Goal: Task Accomplishment & Management: Use online tool/utility

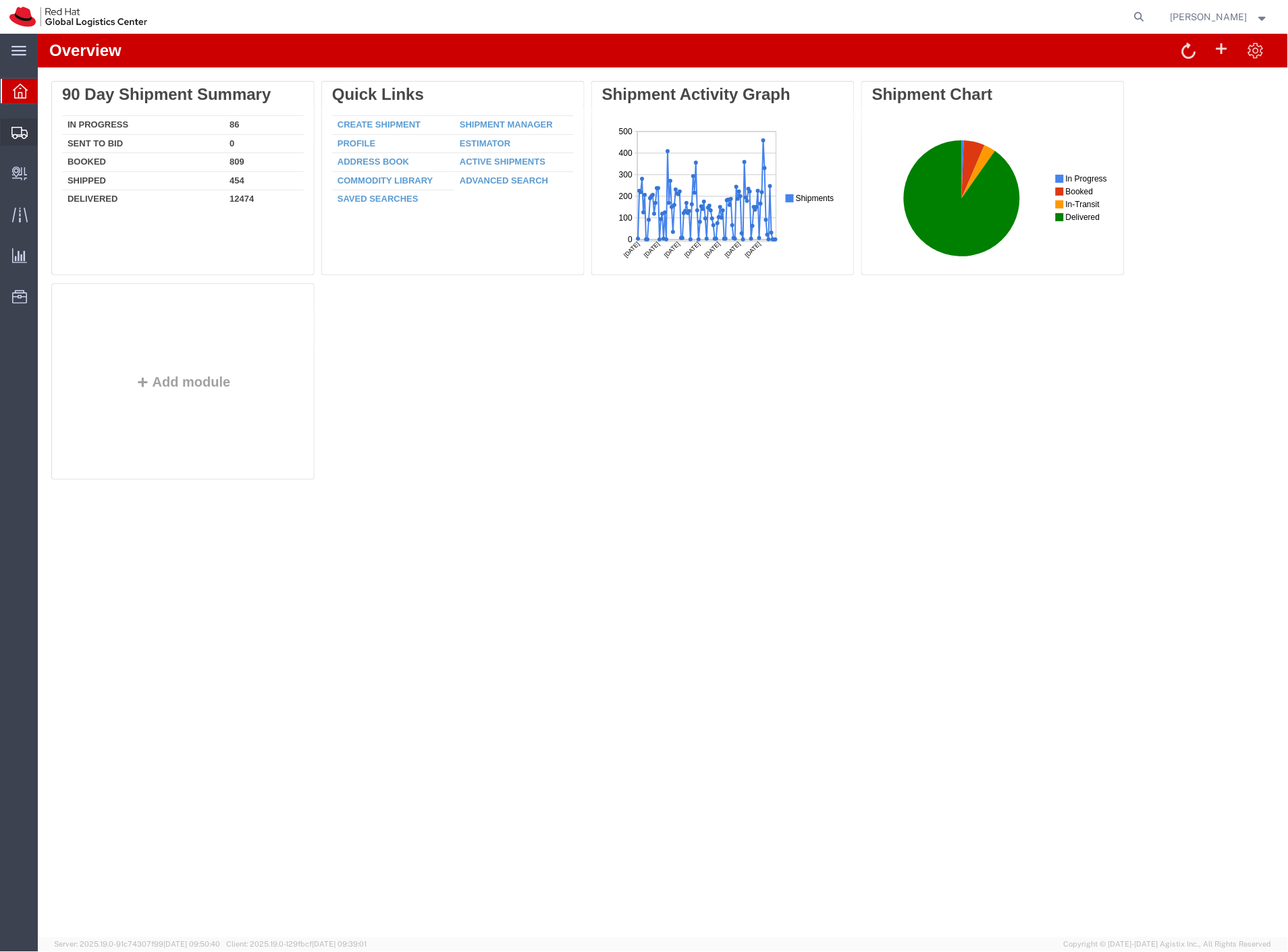
click at [0, 0] on span "Shipment Manager" at bounding box center [0, 0] width 0 height 0
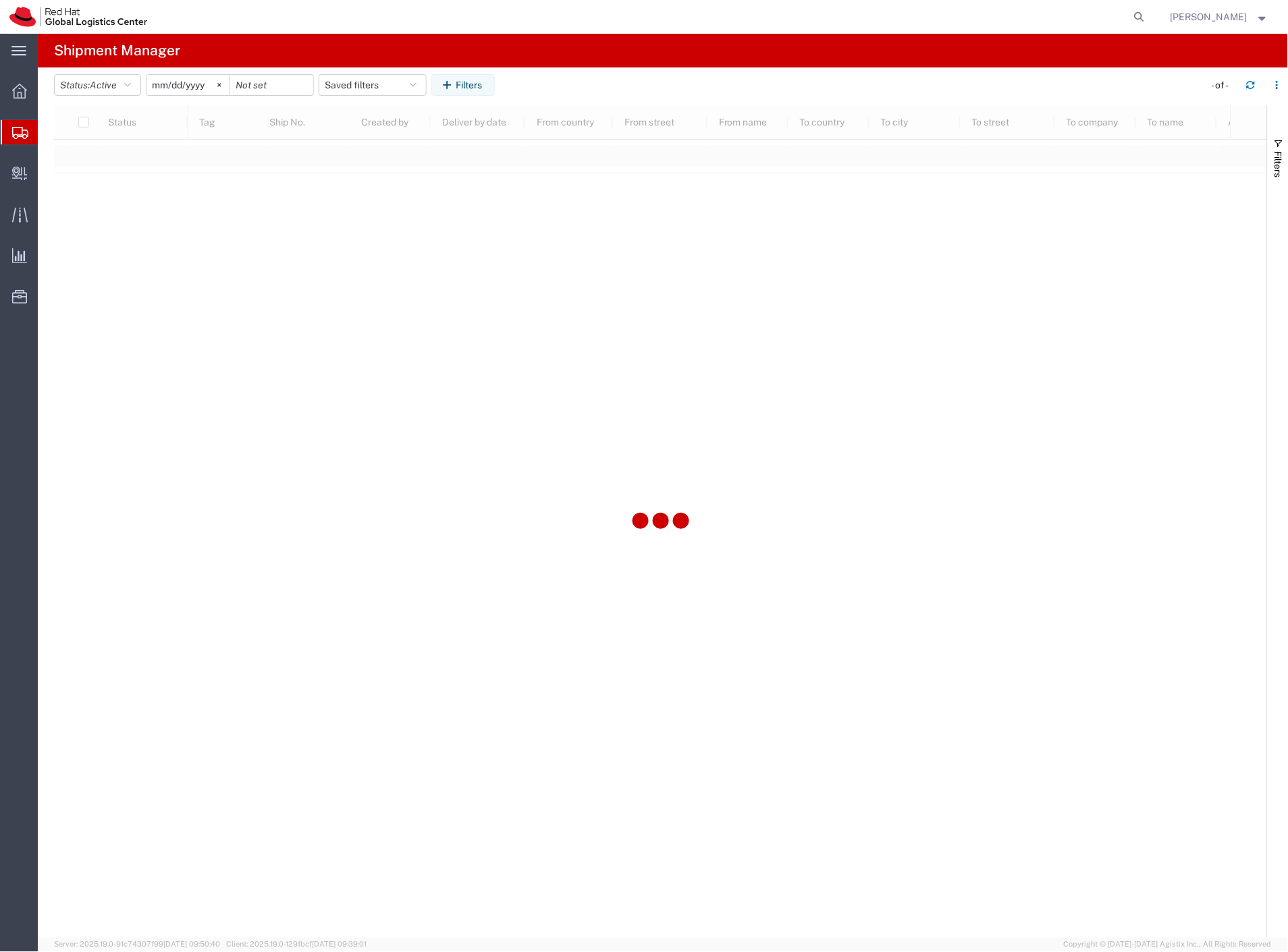
type input "[DATE]"
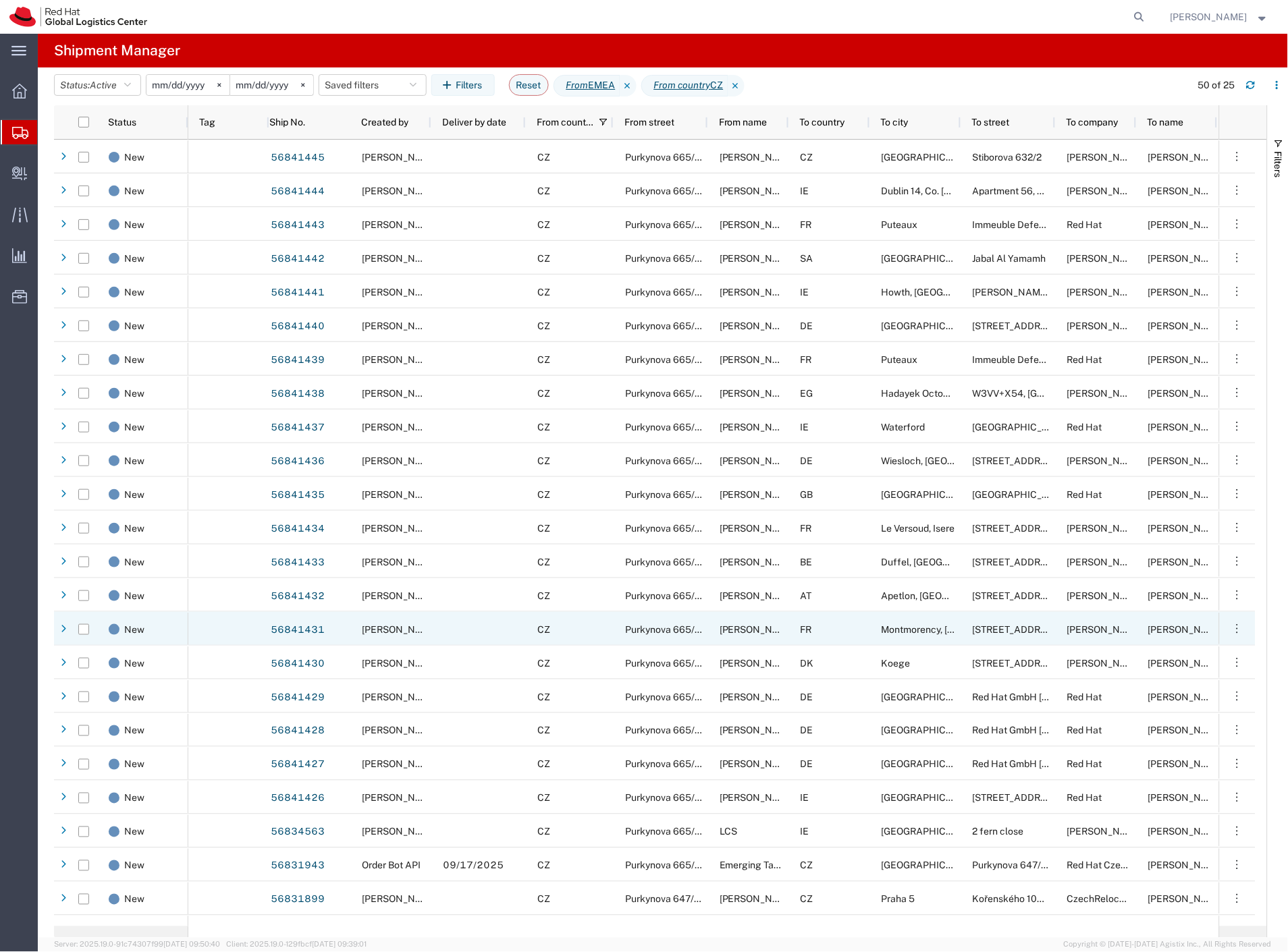
scroll to position [56, 0]
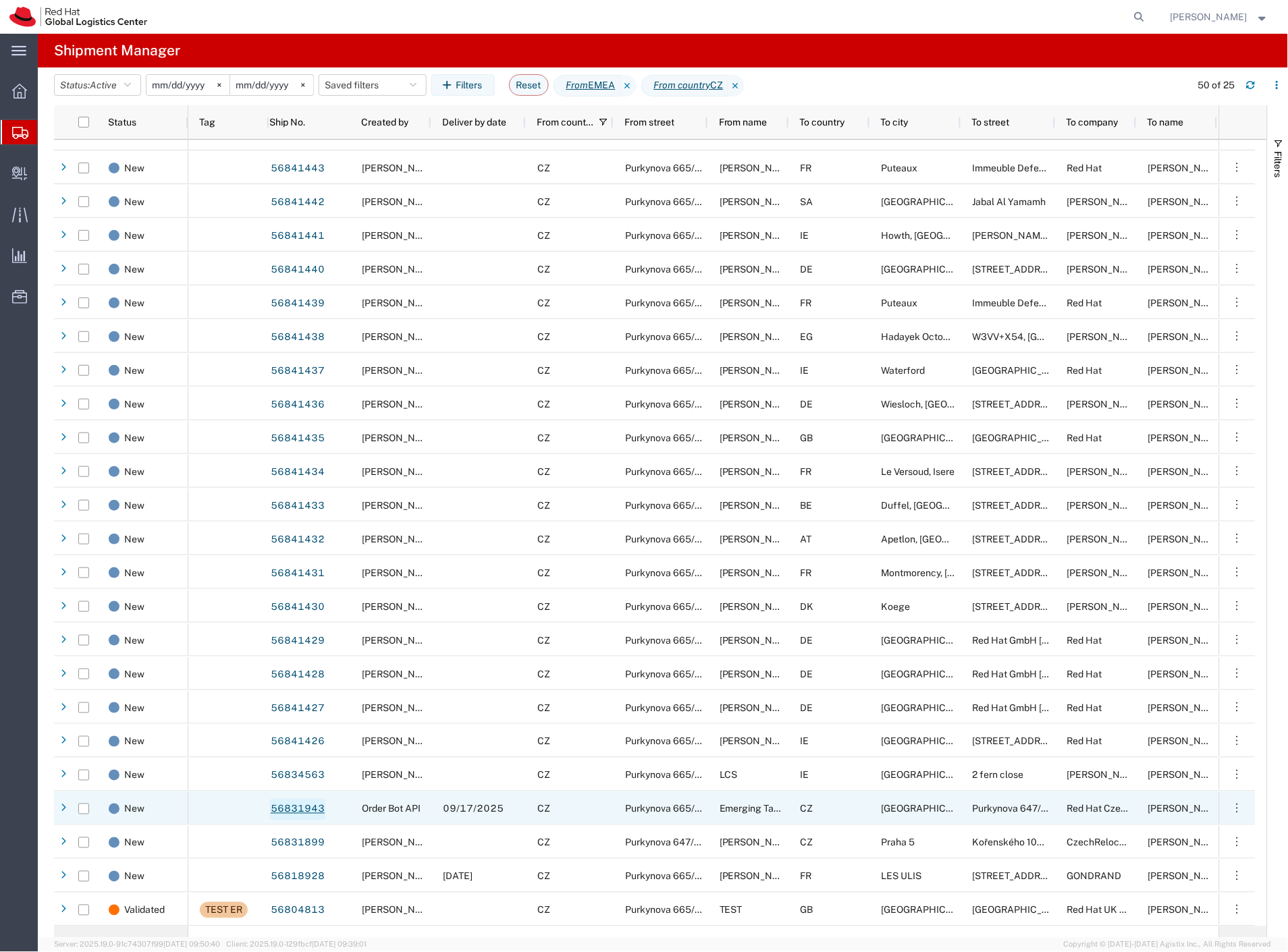
click at [285, 800] on link "56831943" at bounding box center [297, 810] width 55 height 21
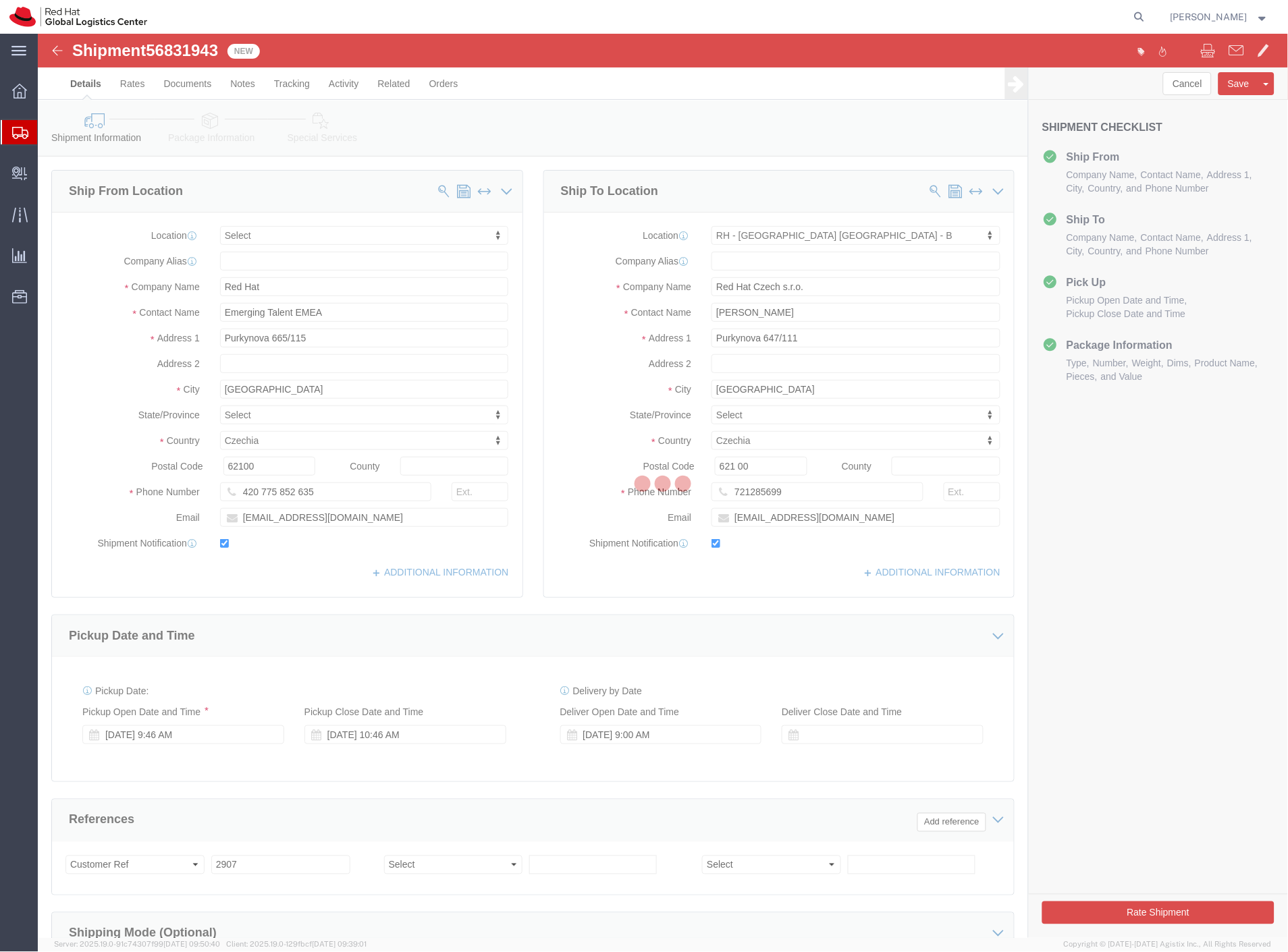
select select
select select "38036"
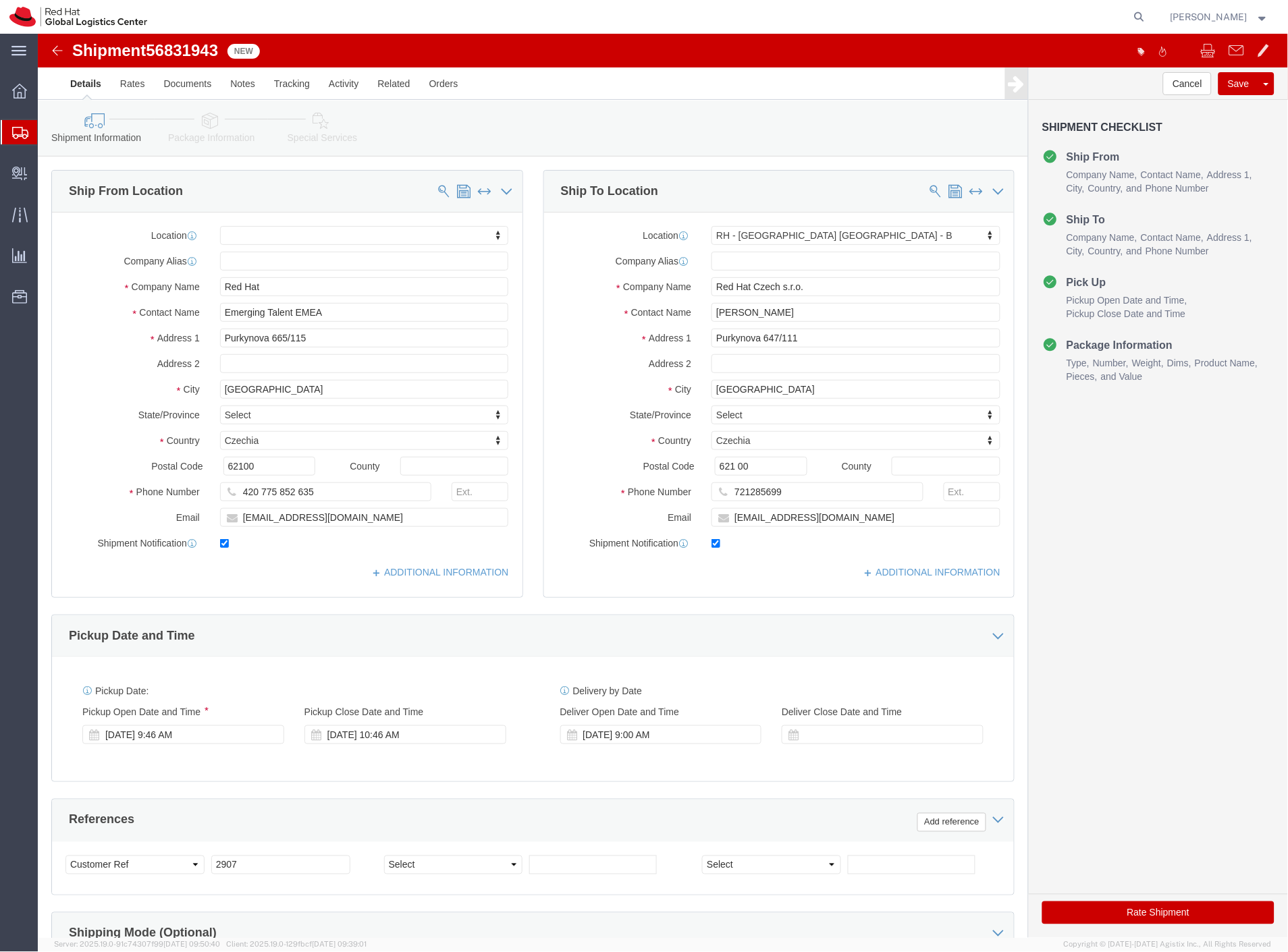
click icon
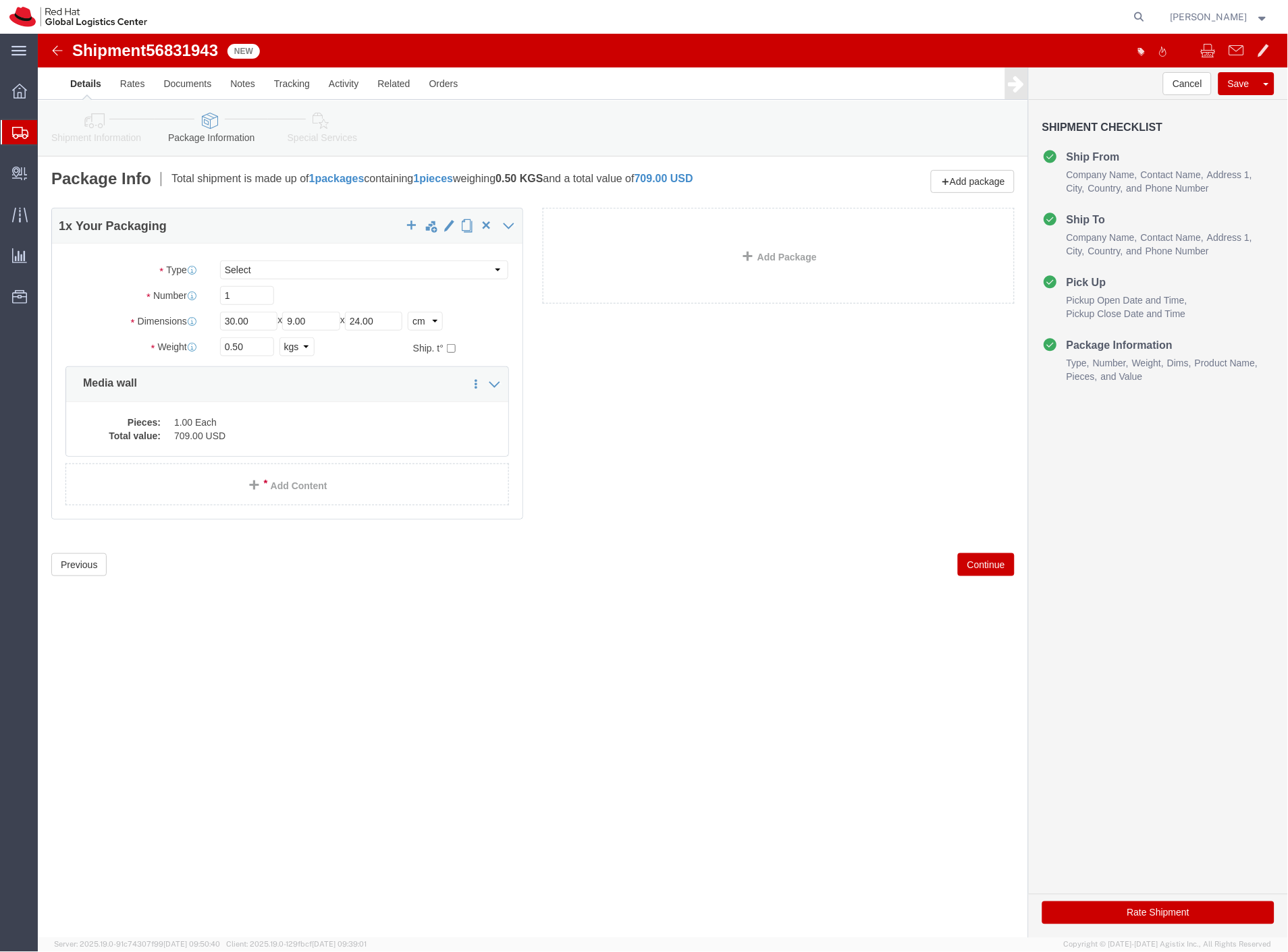
click link "Shipment Information"
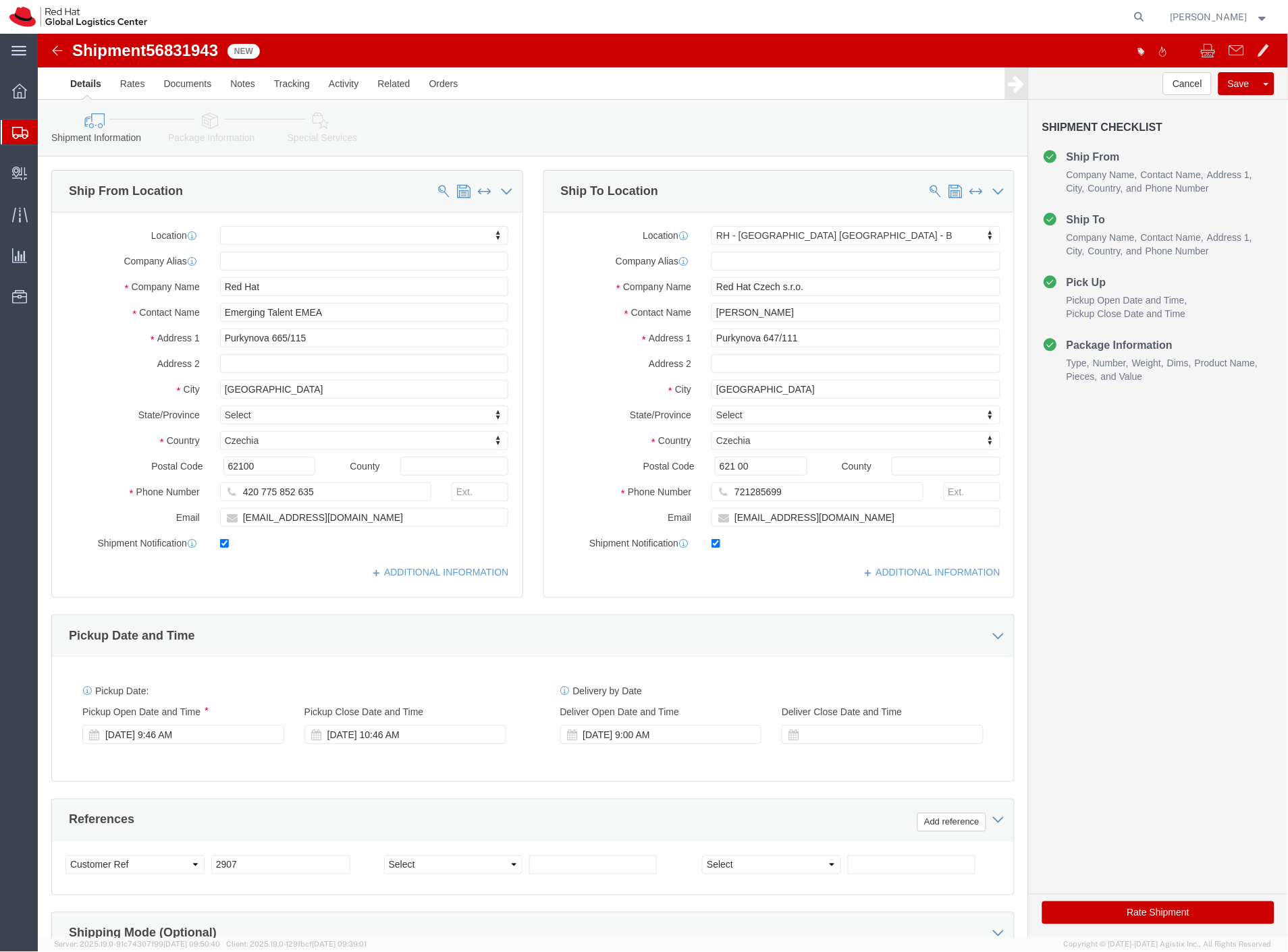
click label
click input "checkbox"
checkbox input "false"
click button "Rate Shipment"
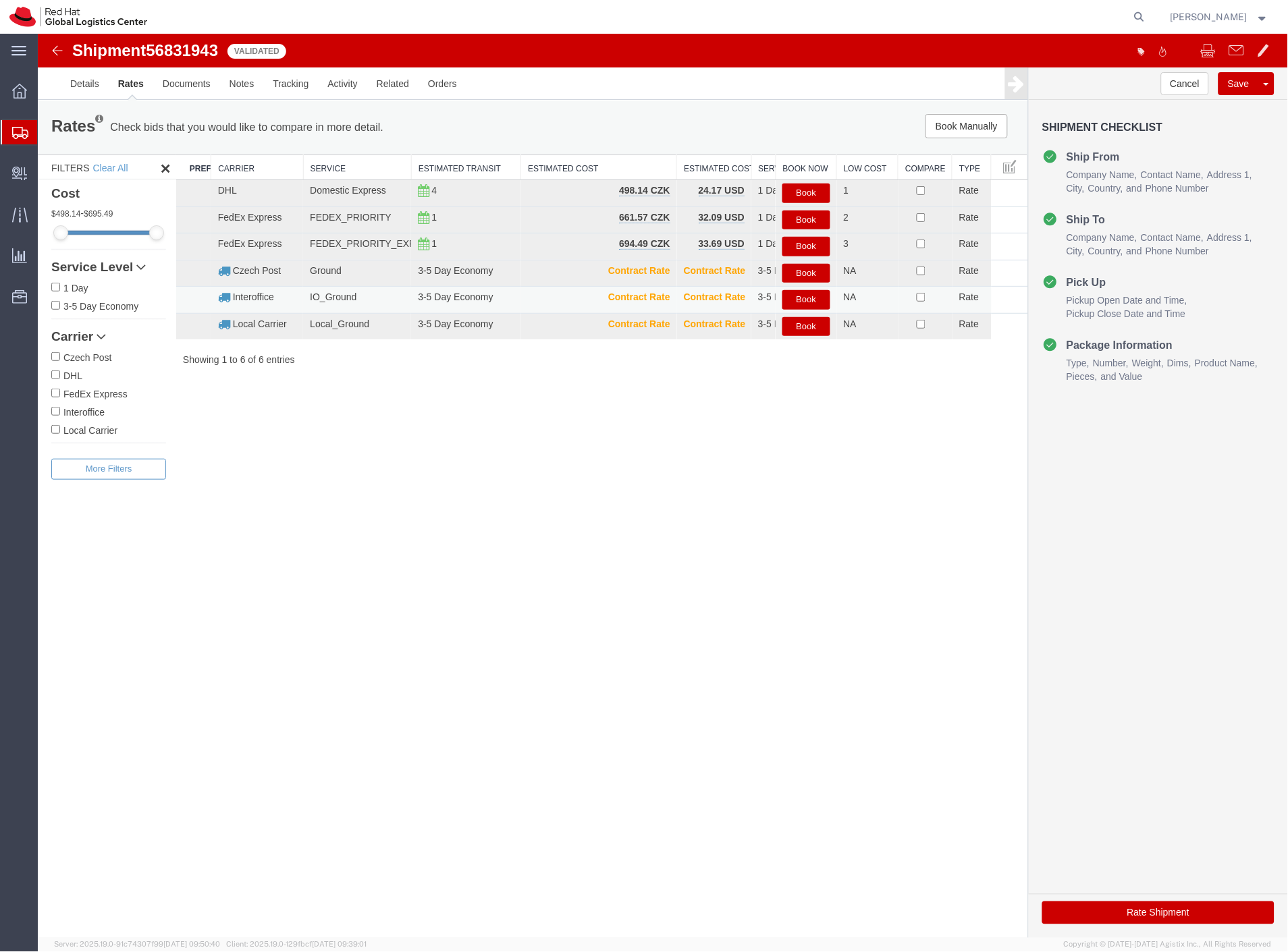
click at [802, 296] on button "Book" at bounding box center [805, 299] width 47 height 19
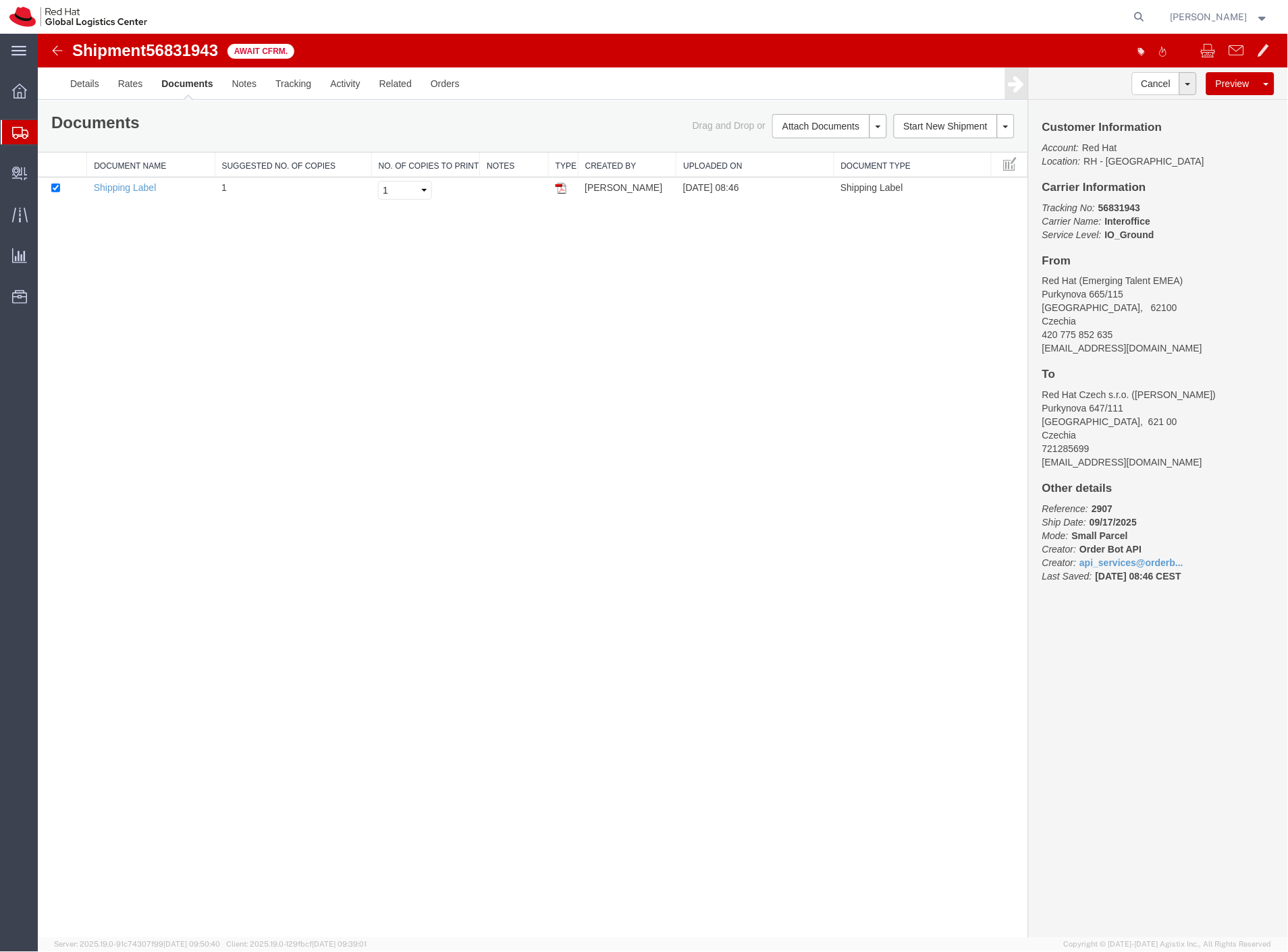
click at [176, 50] on span "56831943" at bounding box center [181, 49] width 73 height 18
copy span "56831943"
click at [0, 0] on span "Create Delivery" at bounding box center [0, 0] width 0 height 0
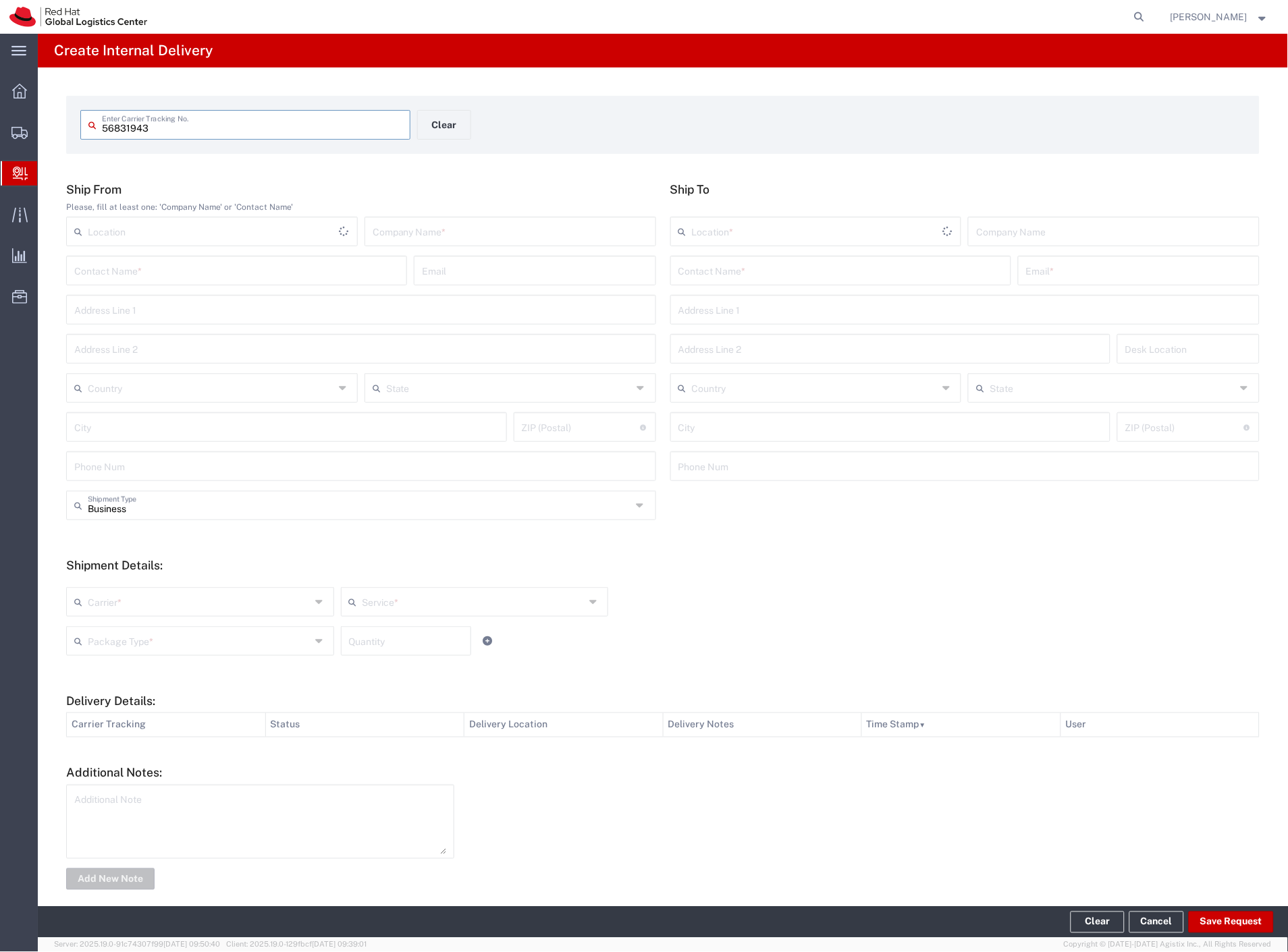
type input "56831943"
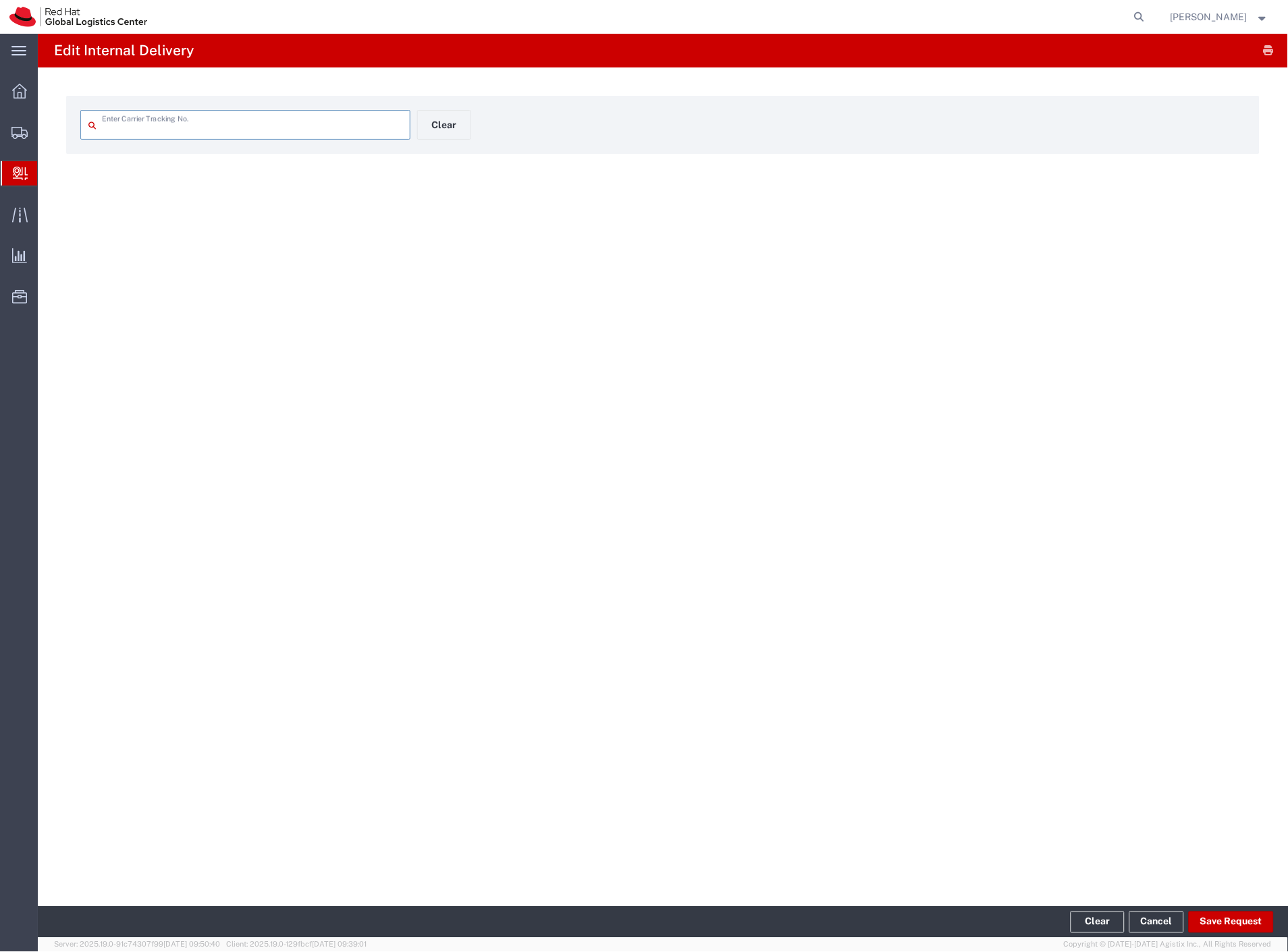
type input "56831943"
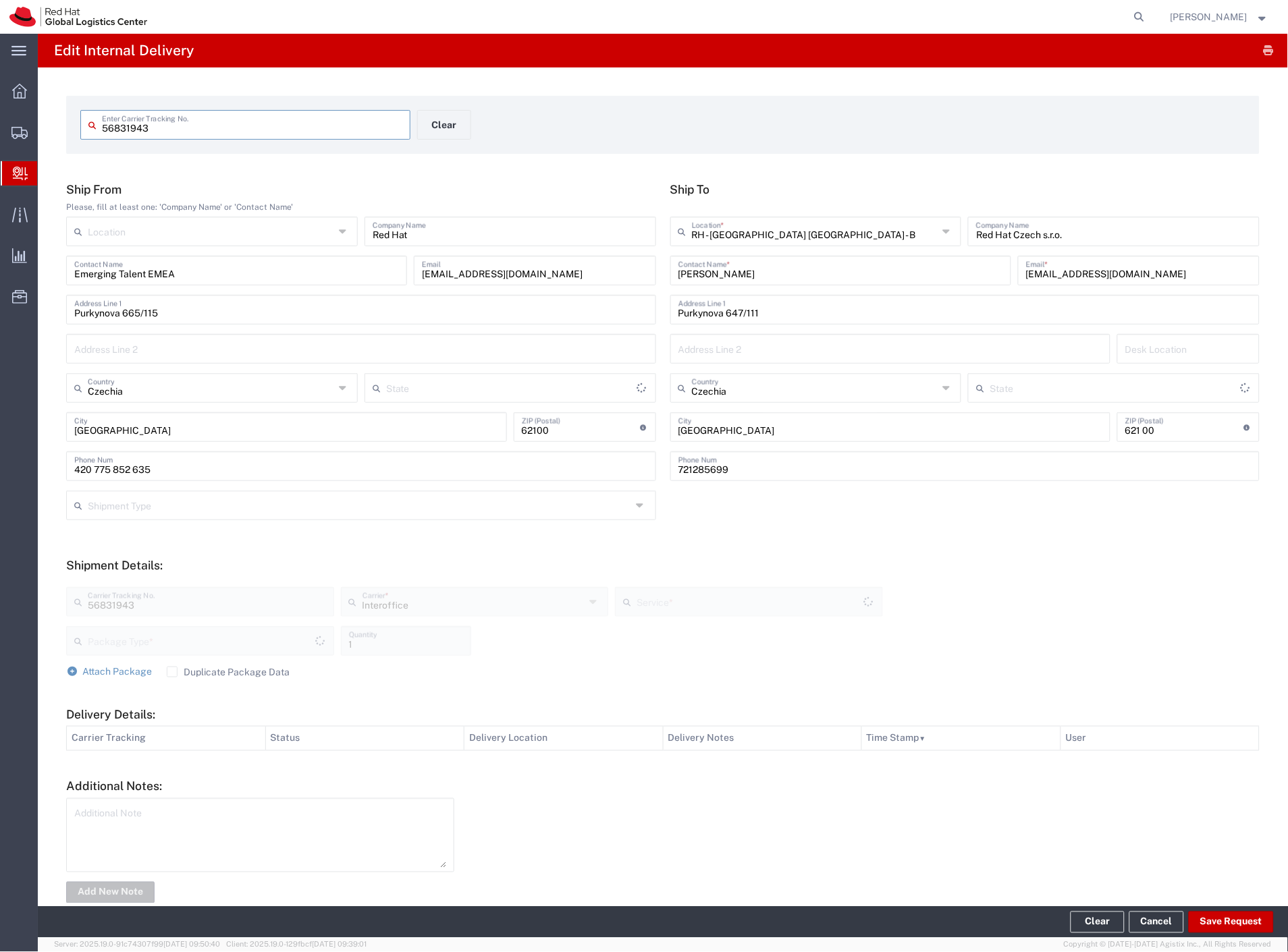
type input "Your Packaging"
type input "IO_Ground"
click at [1215, 924] on button "Save Request" at bounding box center [1231, 922] width 85 height 21
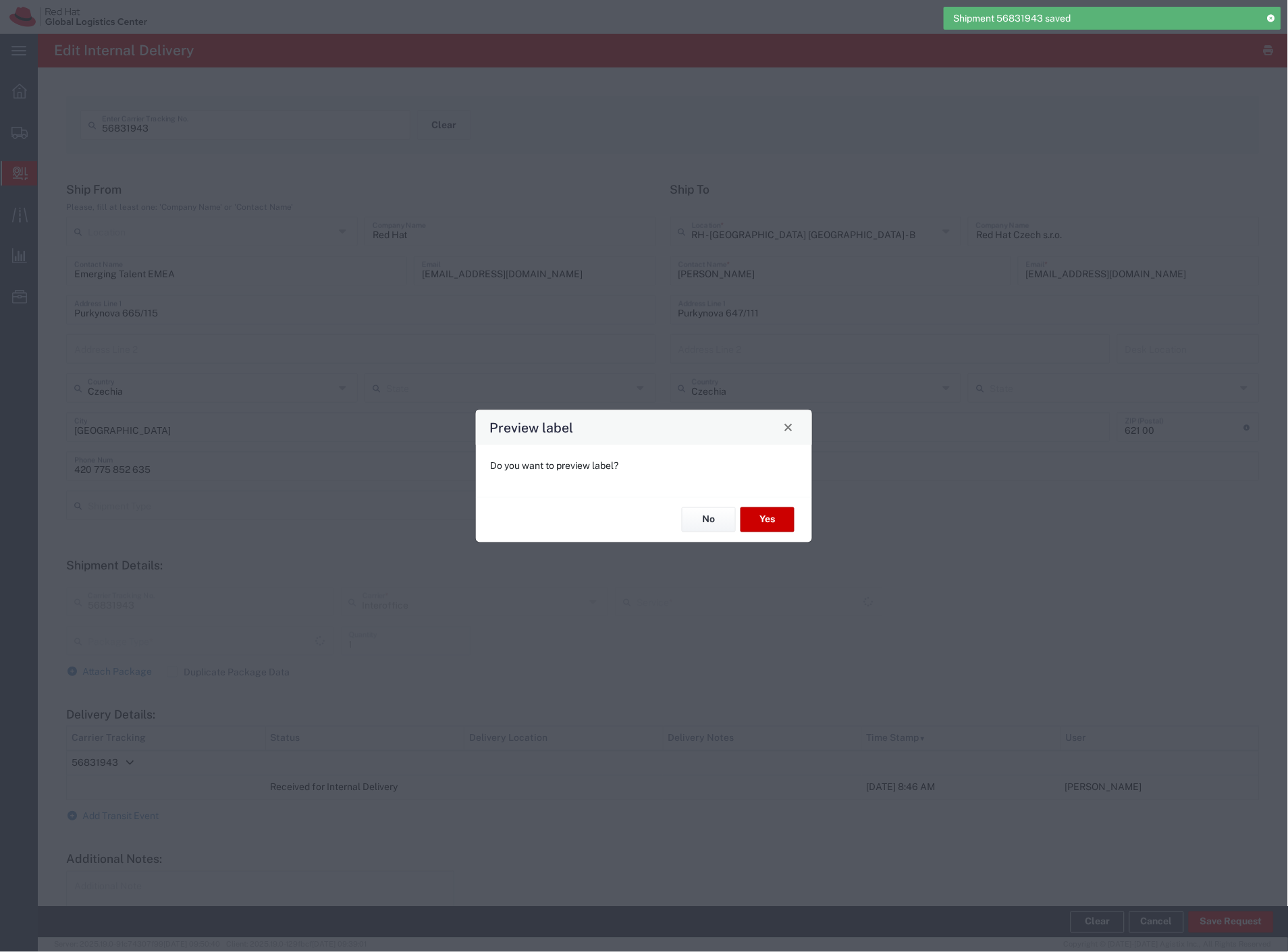
type input "Your Packaging"
type input "IO_Ground"
click at [717, 522] on button "No" at bounding box center [709, 520] width 54 height 25
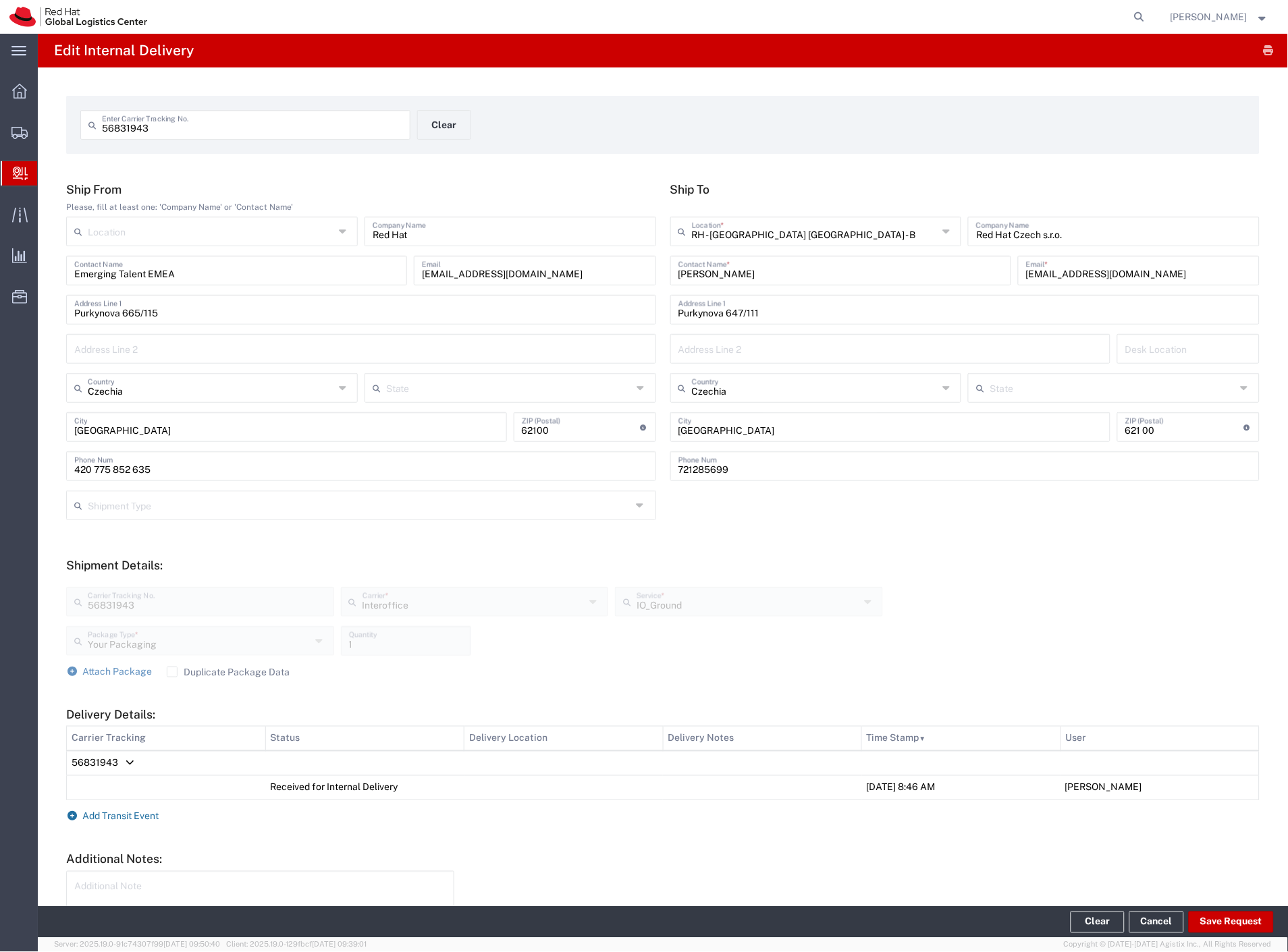
click at [120, 820] on span "Add Transit Event" at bounding box center [121, 816] width 76 height 11
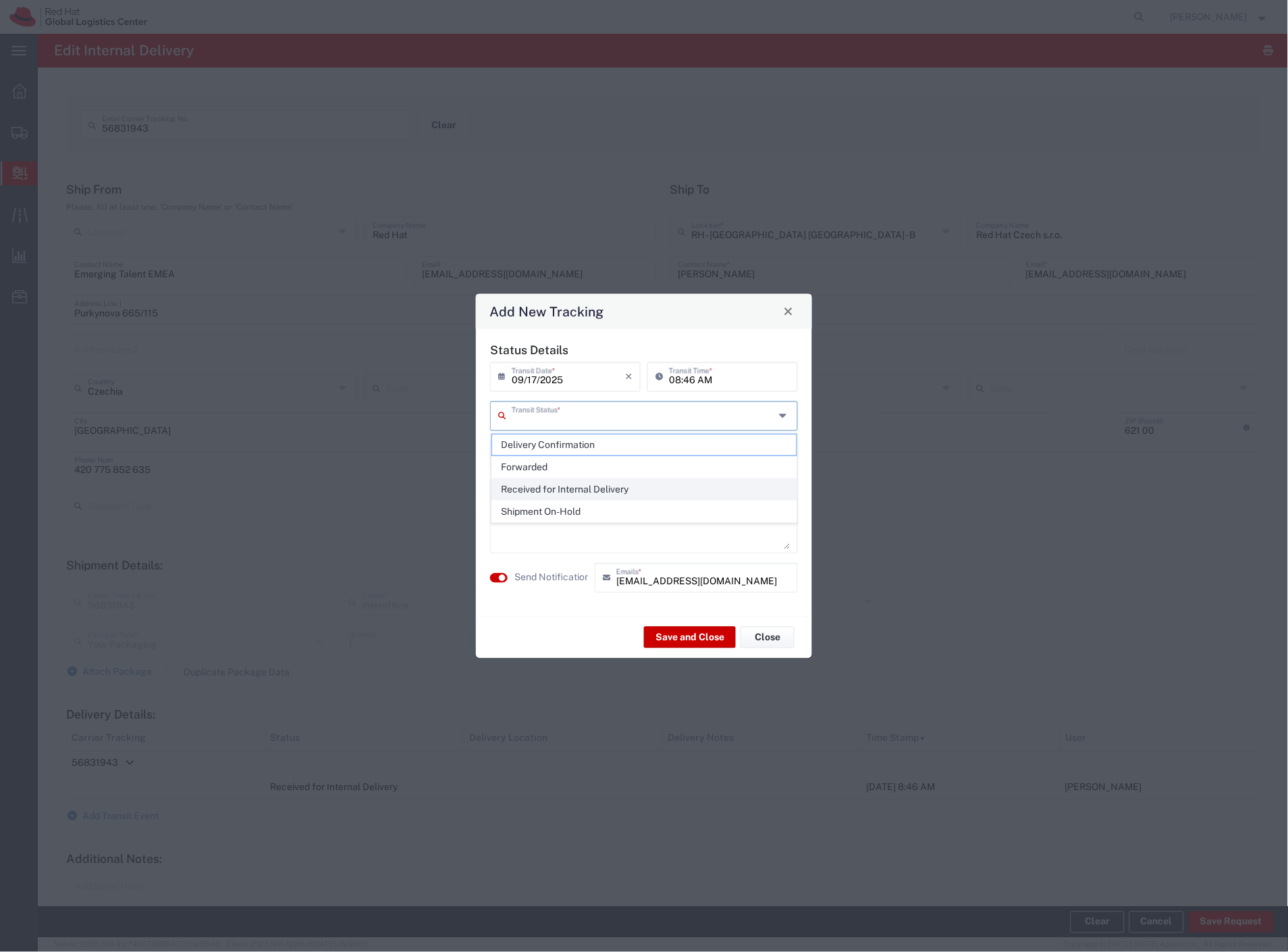
drag, startPoint x: 541, startPoint y: 419, endPoint x: 554, endPoint y: 491, distance: 73.2
click at [542, 425] on input "text" at bounding box center [643, 415] width 263 height 23
click at [553, 509] on span "Shipment On-Hold" at bounding box center [645, 512] width 306 height 21
type input "Shipment On-Hold"
click at [582, 544] on textarea at bounding box center [644, 516] width 292 height 66
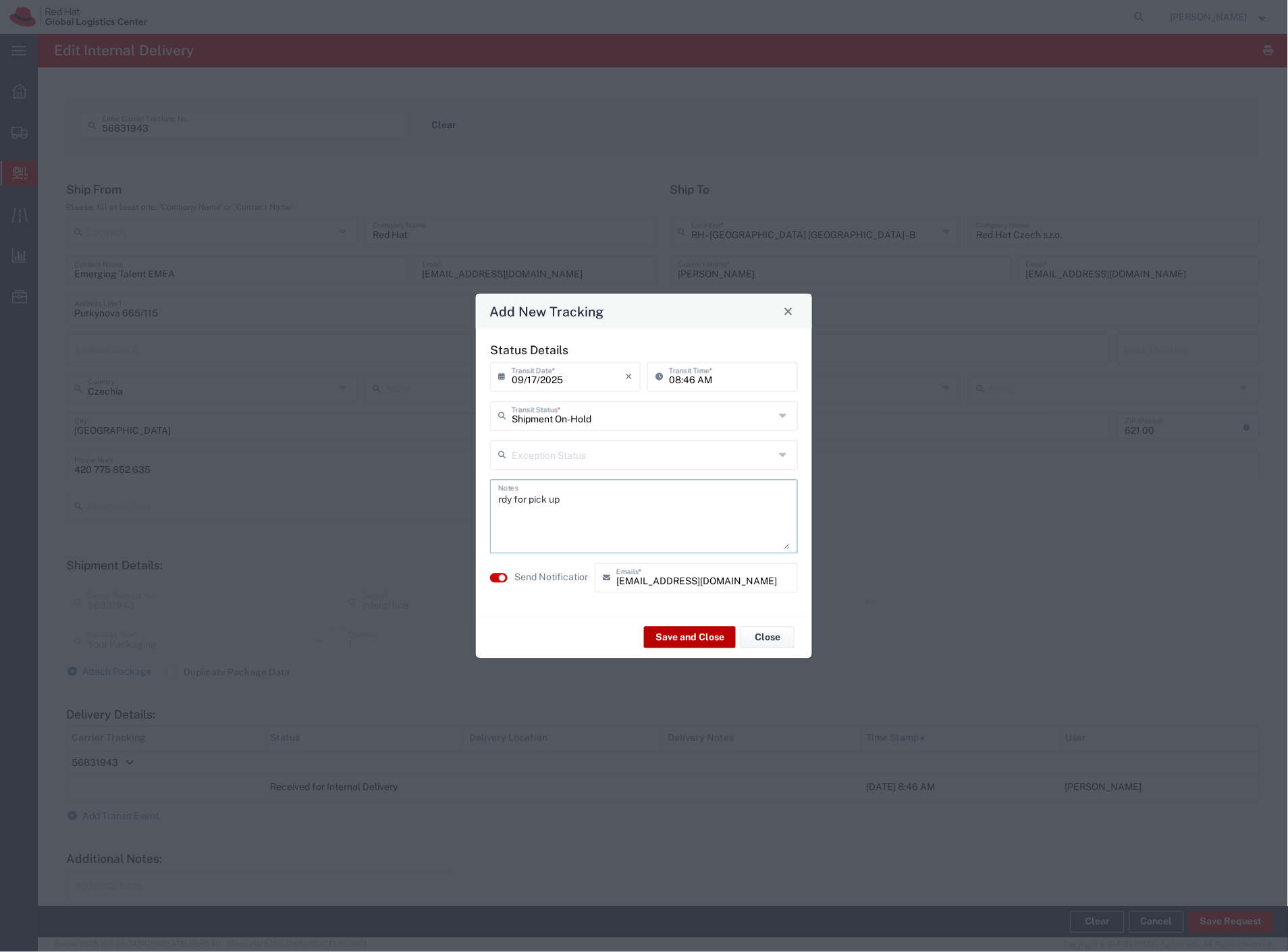
type textarea "rdy for pick up"
click at [663, 638] on button "Save and Close" at bounding box center [689, 638] width 92 height 21
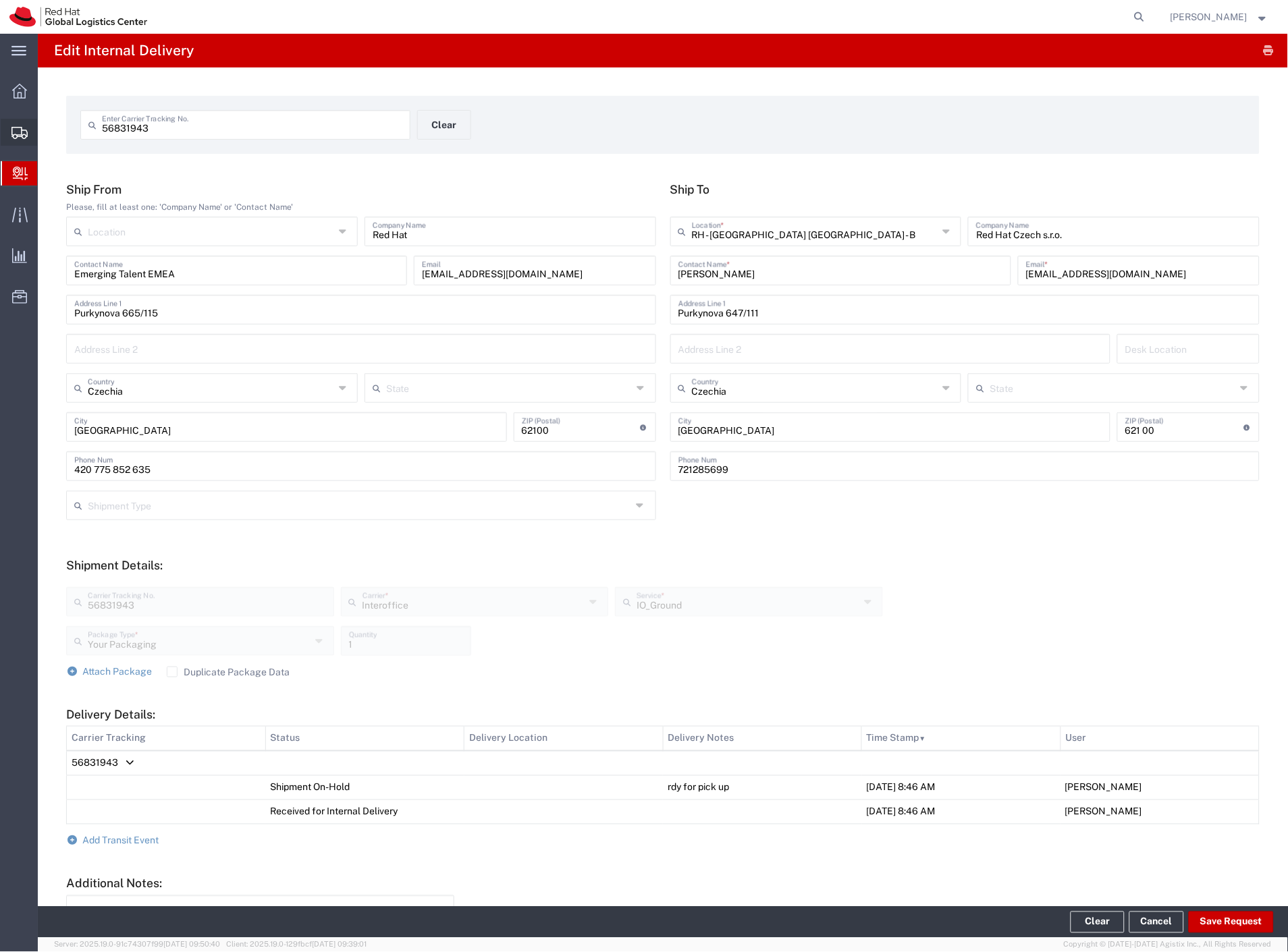
click at [0, 0] on span "Shipment Manager" at bounding box center [0, 0] width 0 height 0
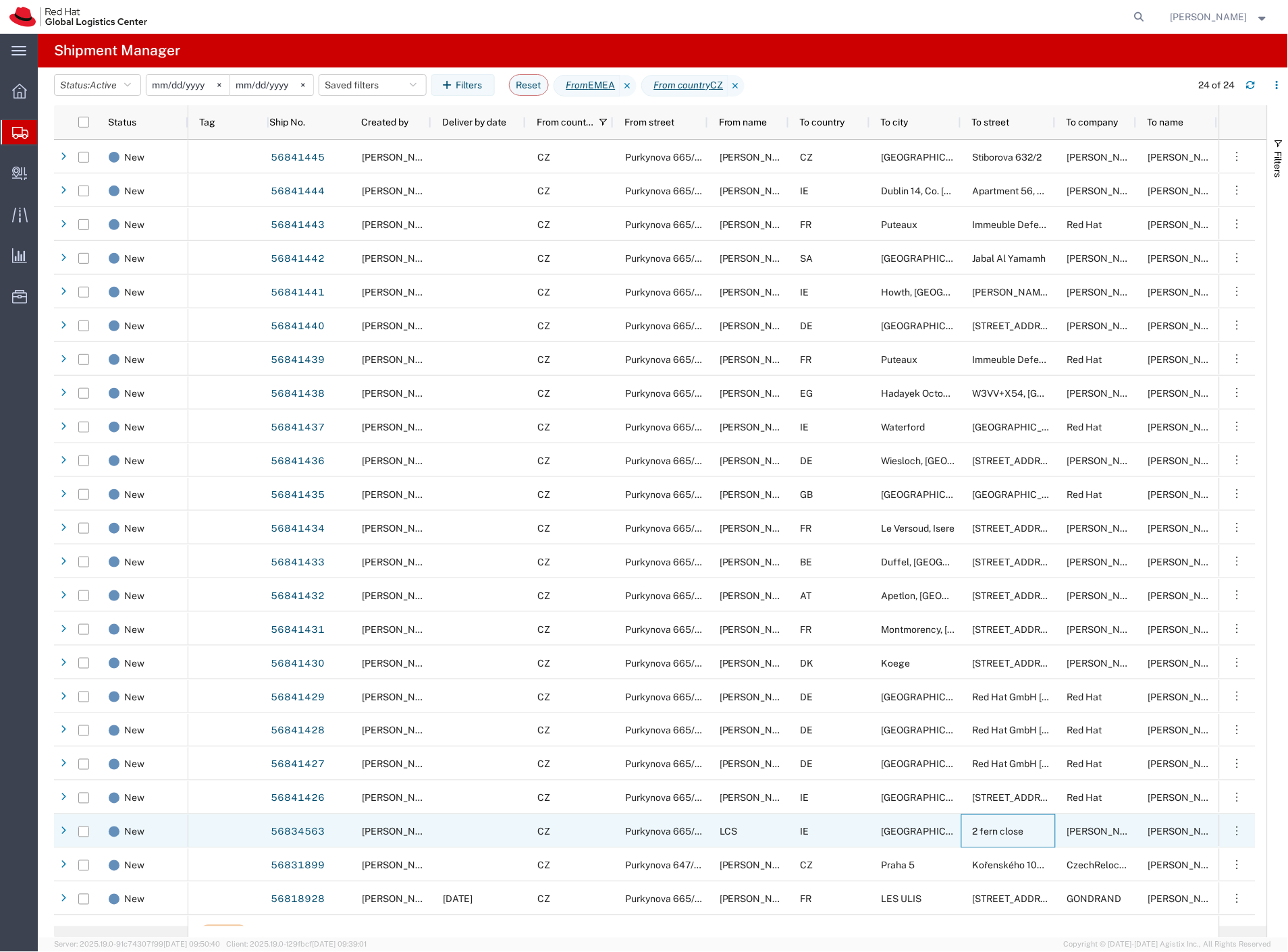
click at [986, 828] on span "2 fern close" at bounding box center [998, 831] width 51 height 11
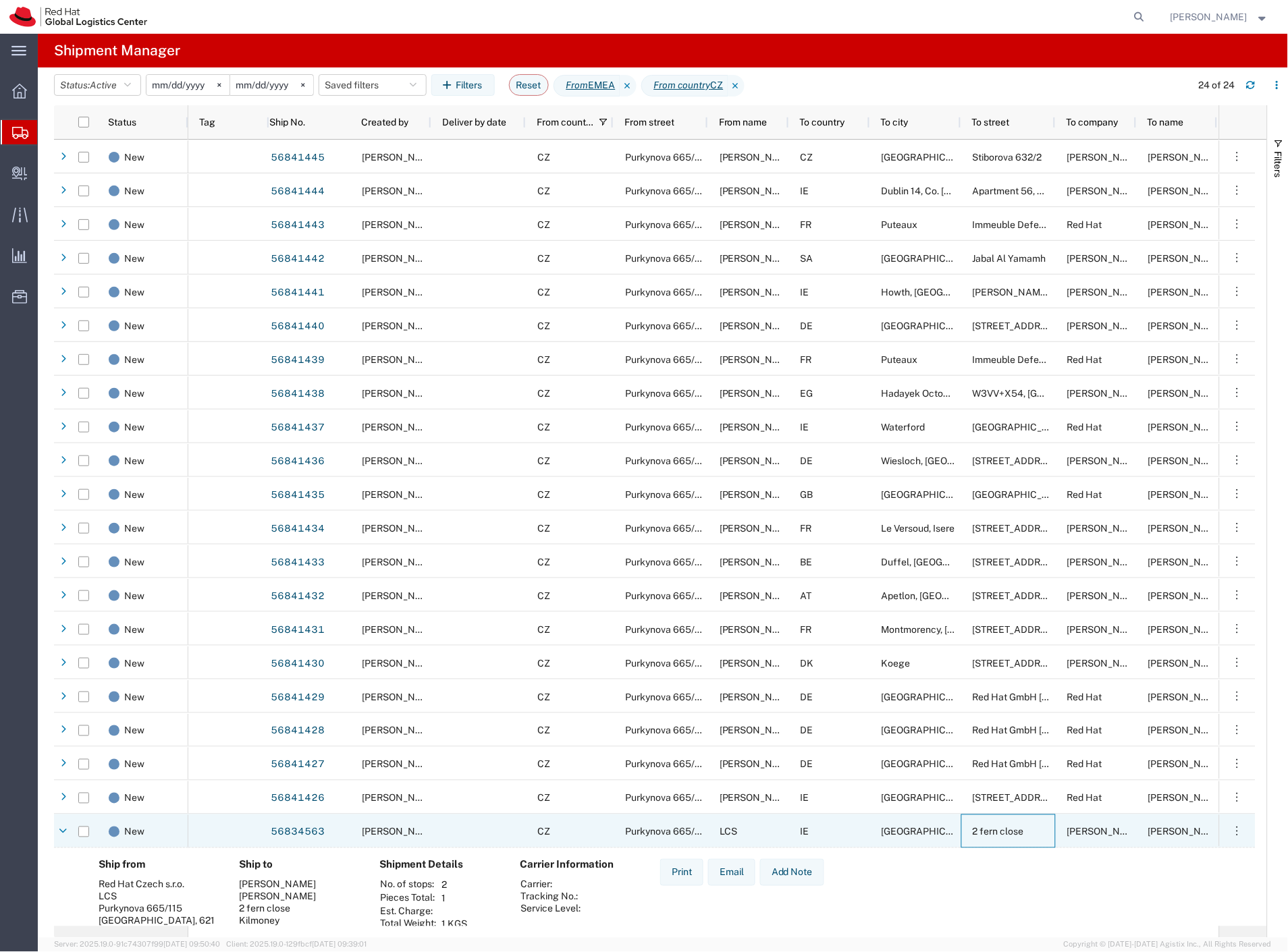
click at [986, 828] on span "2 fern close" at bounding box center [998, 831] width 51 height 11
